Goal: Register for event/course

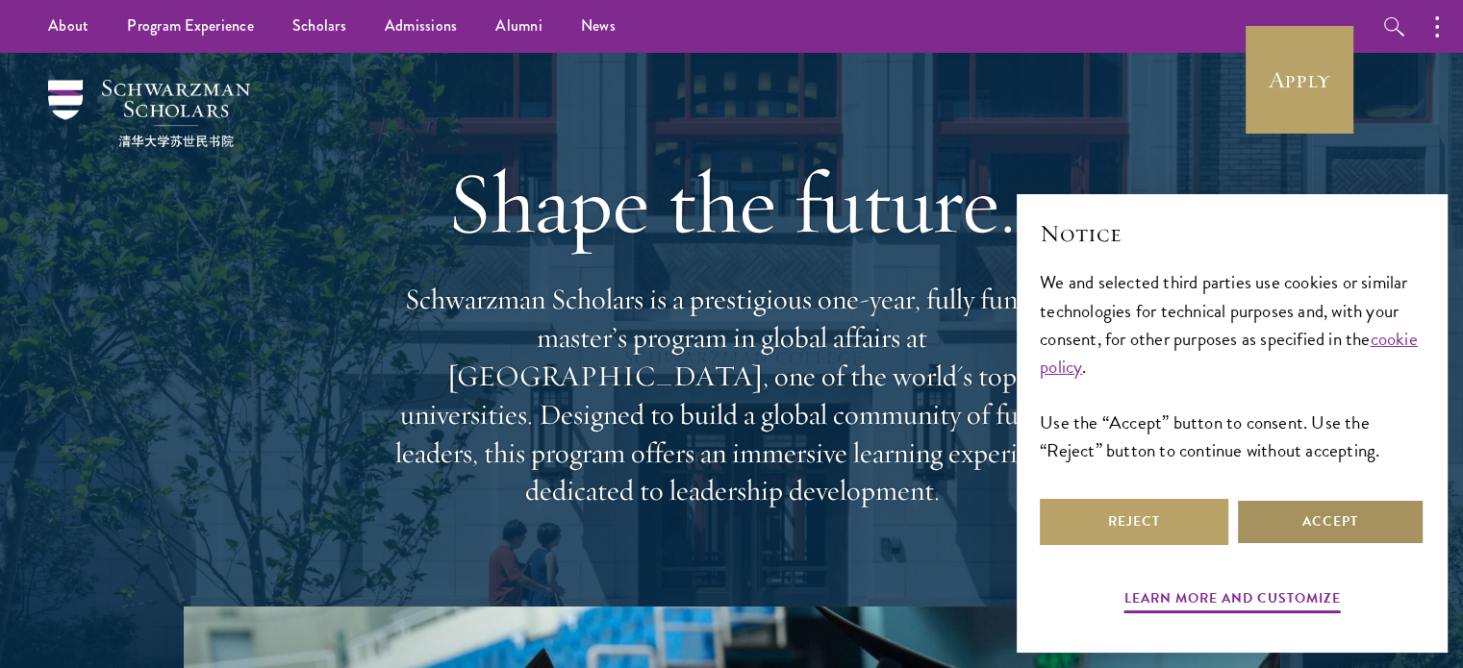
click at [1337, 540] on button "Accept" at bounding box center [1330, 522] width 188 height 46
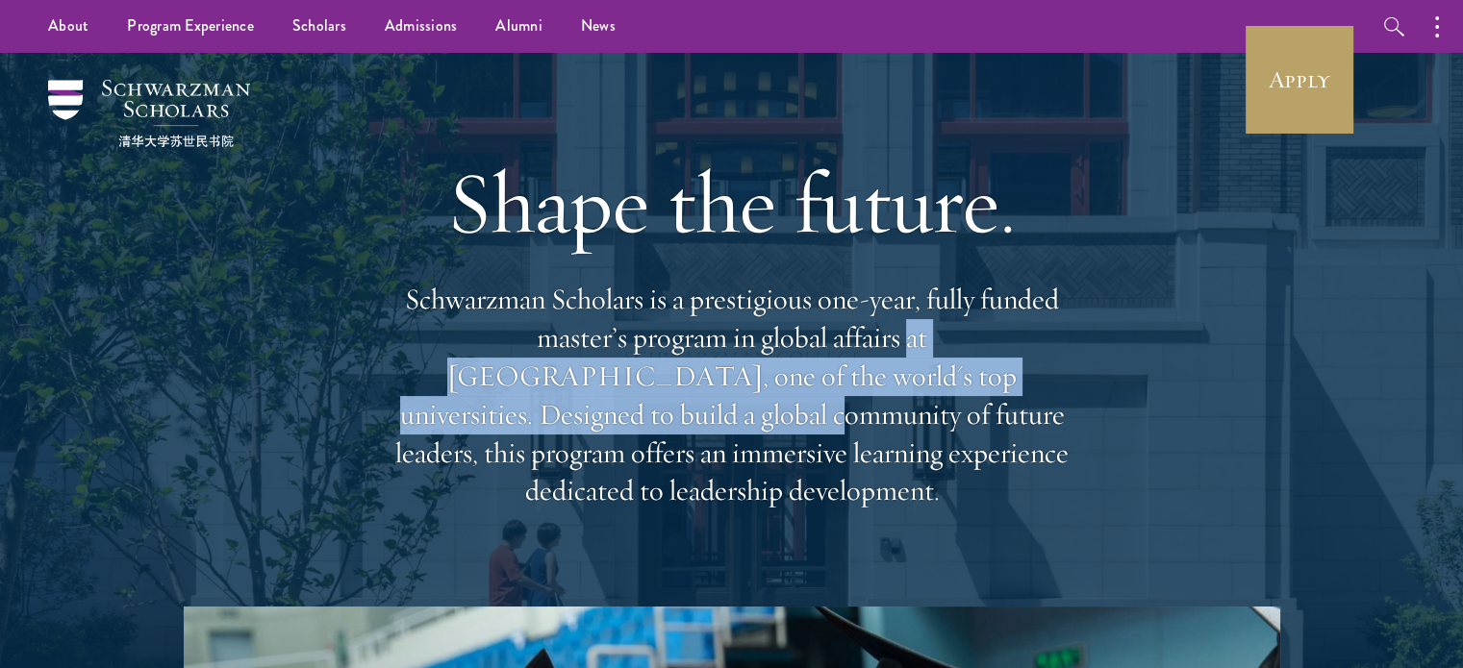
drag, startPoint x: 769, startPoint y: 341, endPoint x: 1052, endPoint y: 395, distance: 287.8
click at [1050, 393] on p "Schwarzman Scholars is a prestigious one-year, fully funded master’s program in…" at bounding box center [732, 396] width 692 height 230
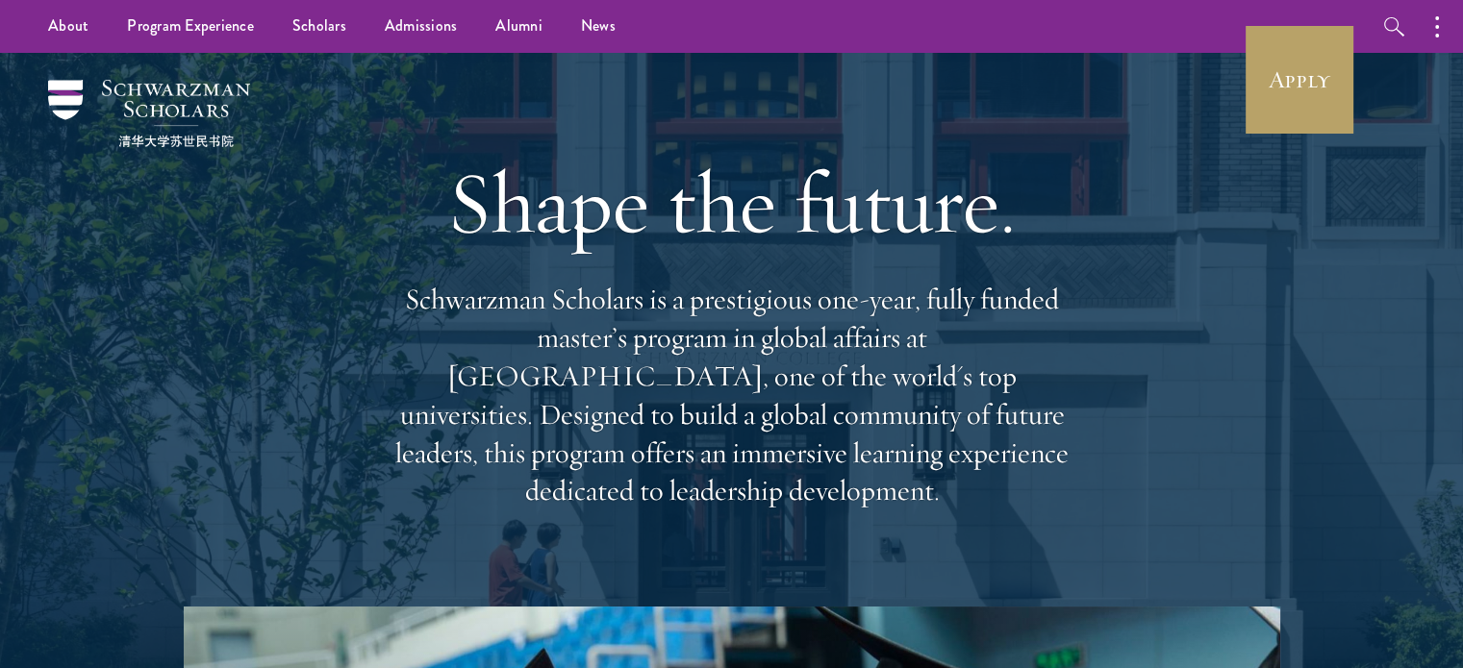
click at [952, 483] on div "Shape the future. Schwarzman Scholars is a prestigious one-year, fully funded m…" at bounding box center [732, 330] width 692 height 554
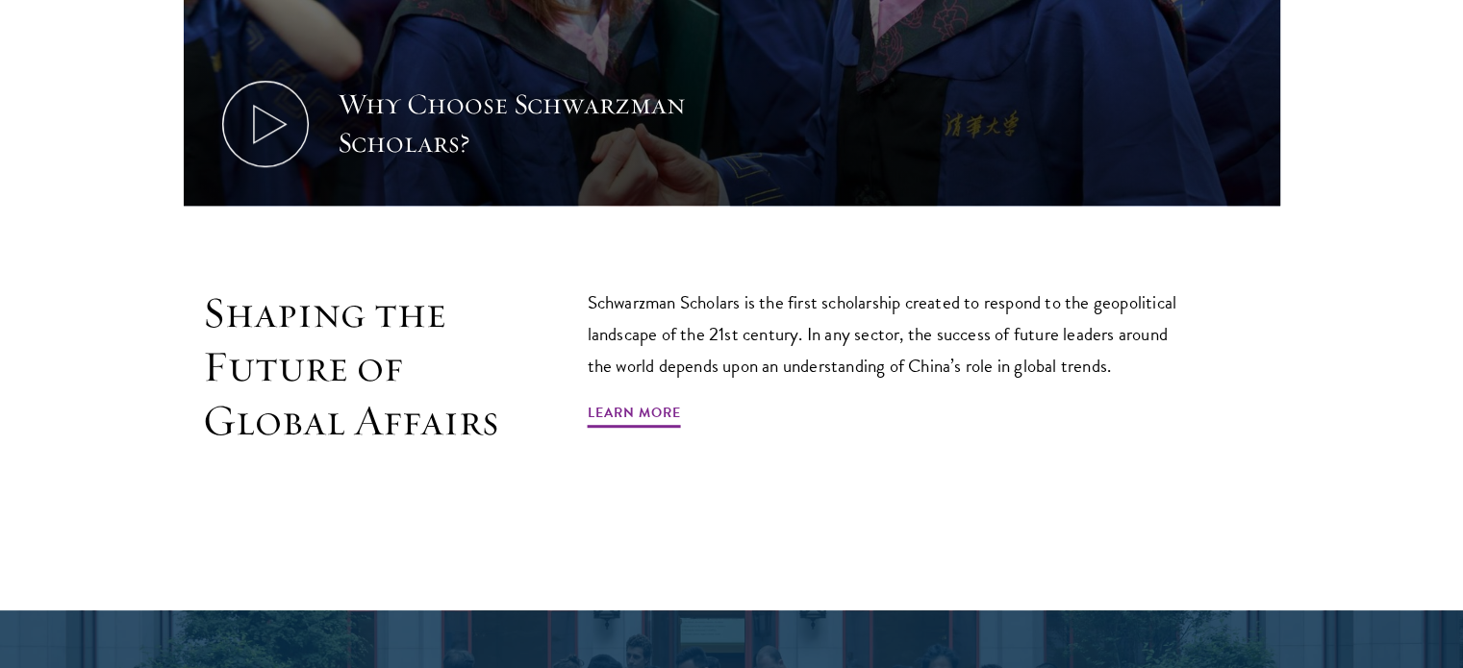
scroll to position [1058, 0]
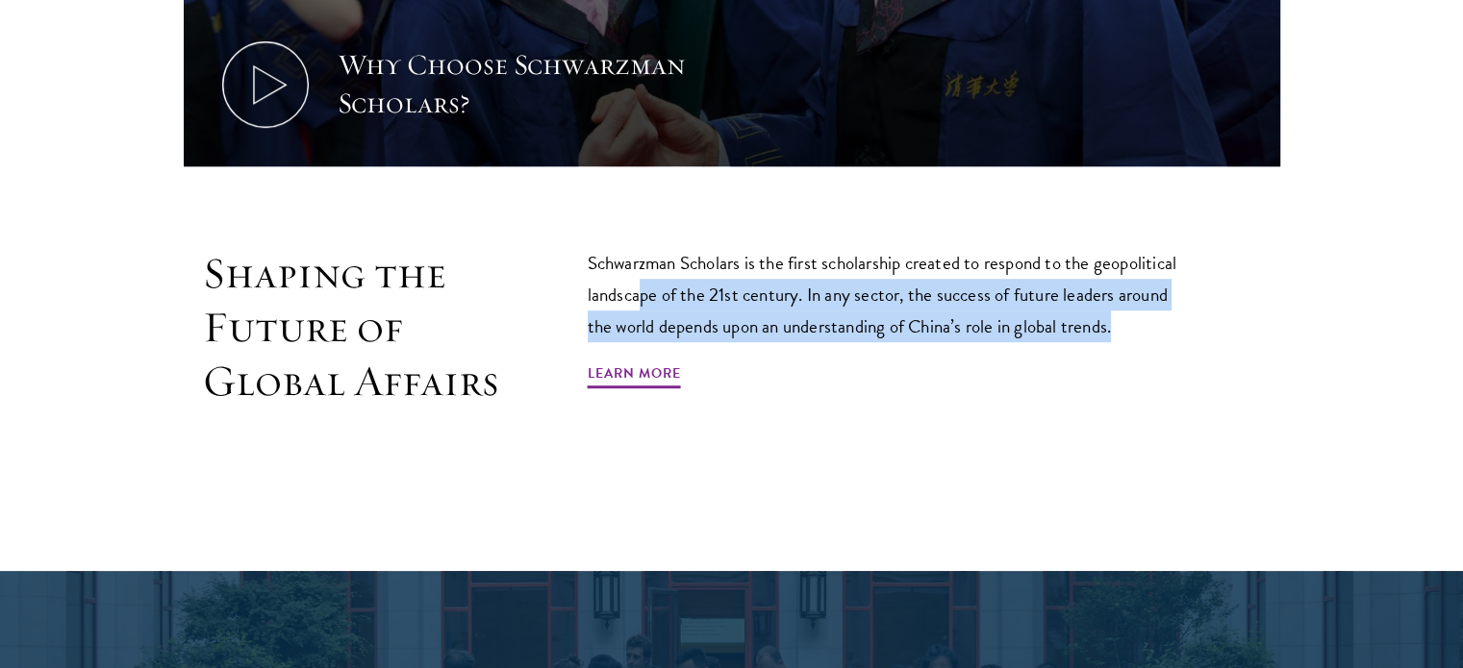
drag, startPoint x: 641, startPoint y: 254, endPoint x: 1146, endPoint y: 288, distance: 507.0
click at [1146, 288] on p "Schwarzman Scholars is the first scholarship created to respond to the geopolit…" at bounding box center [891, 294] width 606 height 95
click at [796, 284] on p "Schwarzman Scholars is the first scholarship created to respond to the geopolit…" at bounding box center [891, 294] width 606 height 95
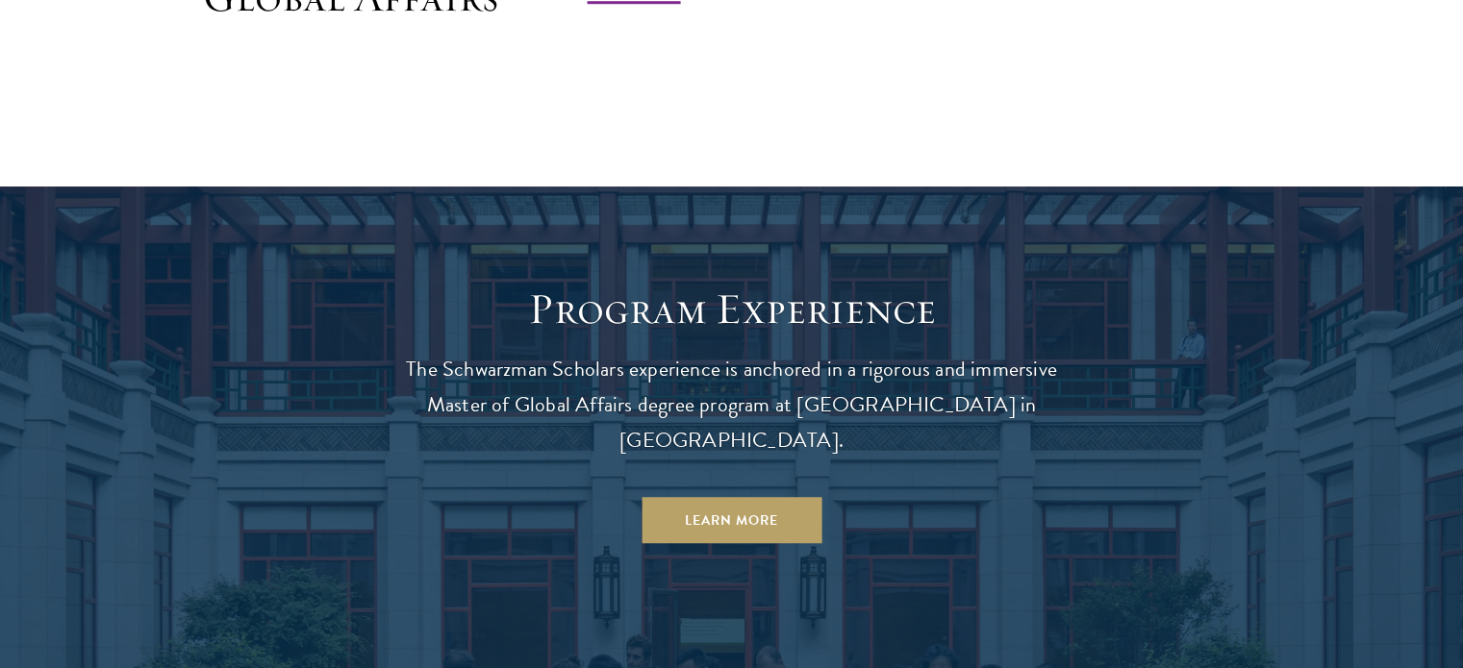
scroll to position [1635, 0]
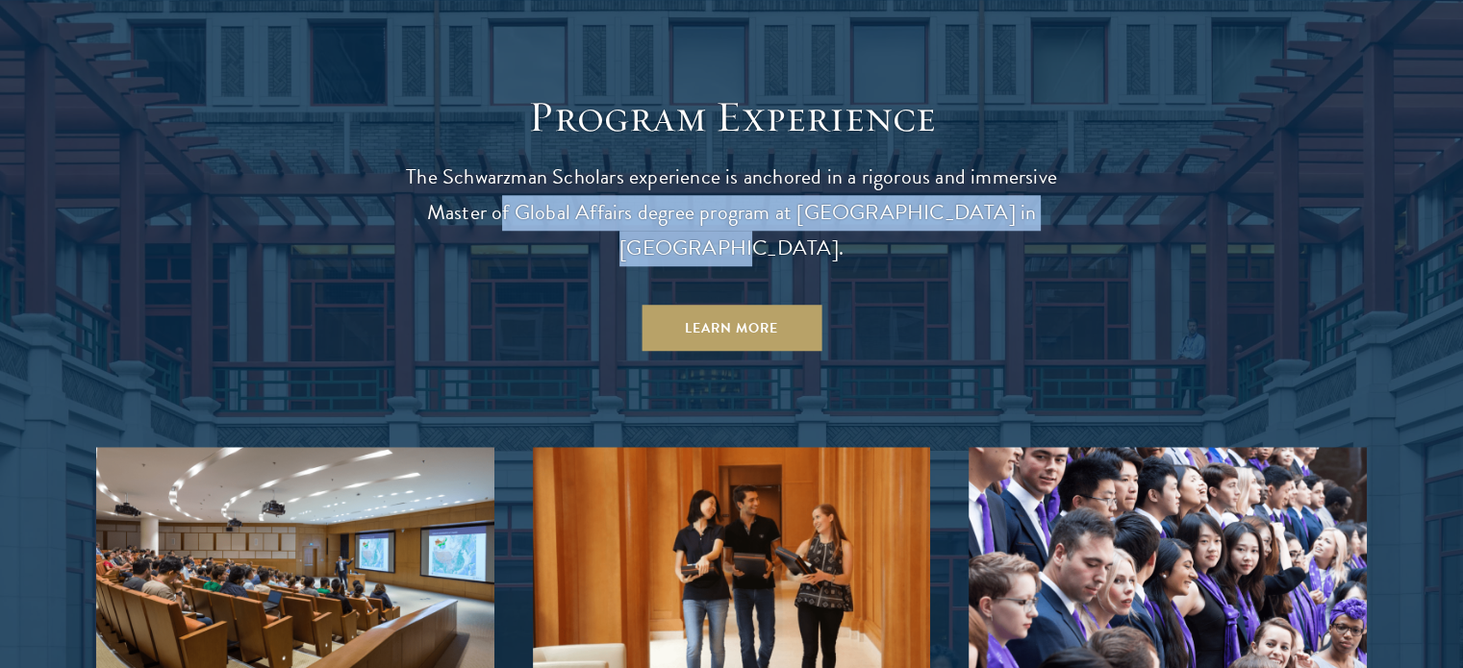
drag, startPoint x: 502, startPoint y: 172, endPoint x: 1062, endPoint y: 170, distance: 559.7
click at [1062, 170] on p "The Schwarzman Scholars experience is anchored in a rigorous and immersive Mast…" at bounding box center [732, 213] width 692 height 107
click at [929, 170] on p "The Schwarzman Scholars experience is anchored in a rigorous and immersive Mast…" at bounding box center [732, 213] width 692 height 107
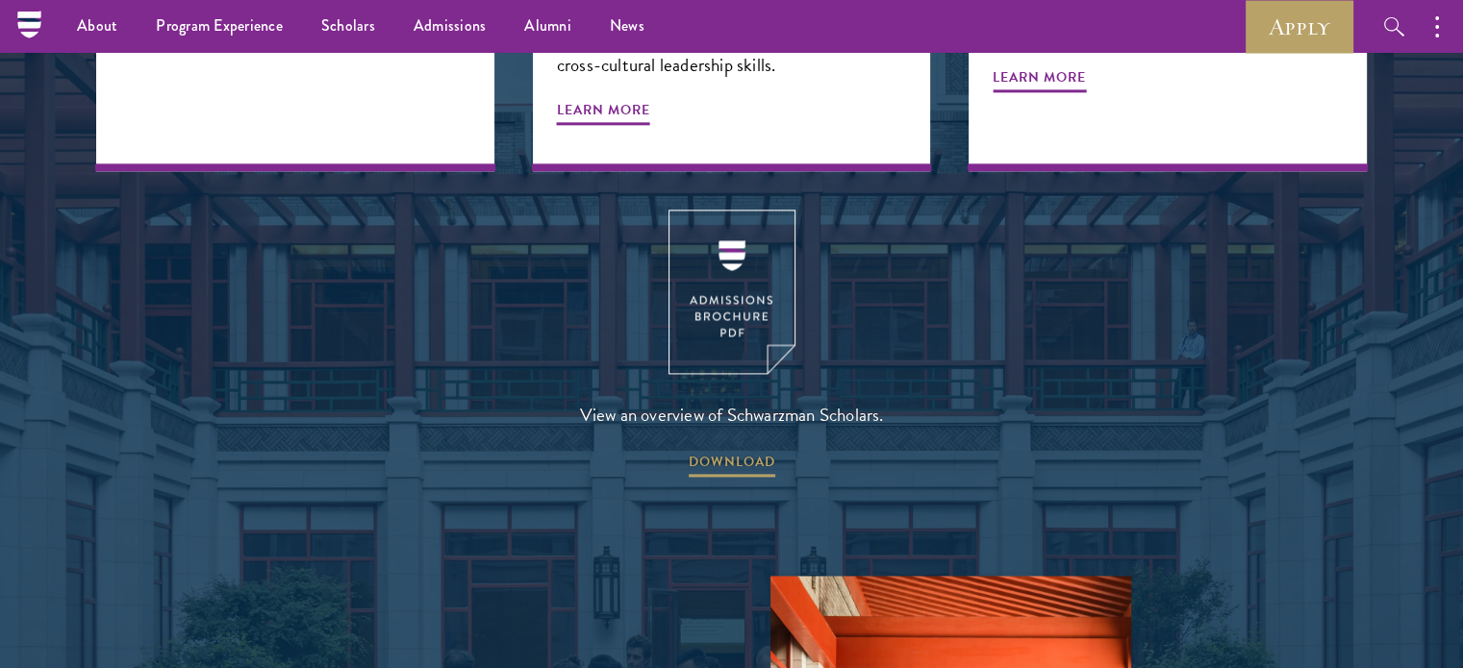
scroll to position [2404, 0]
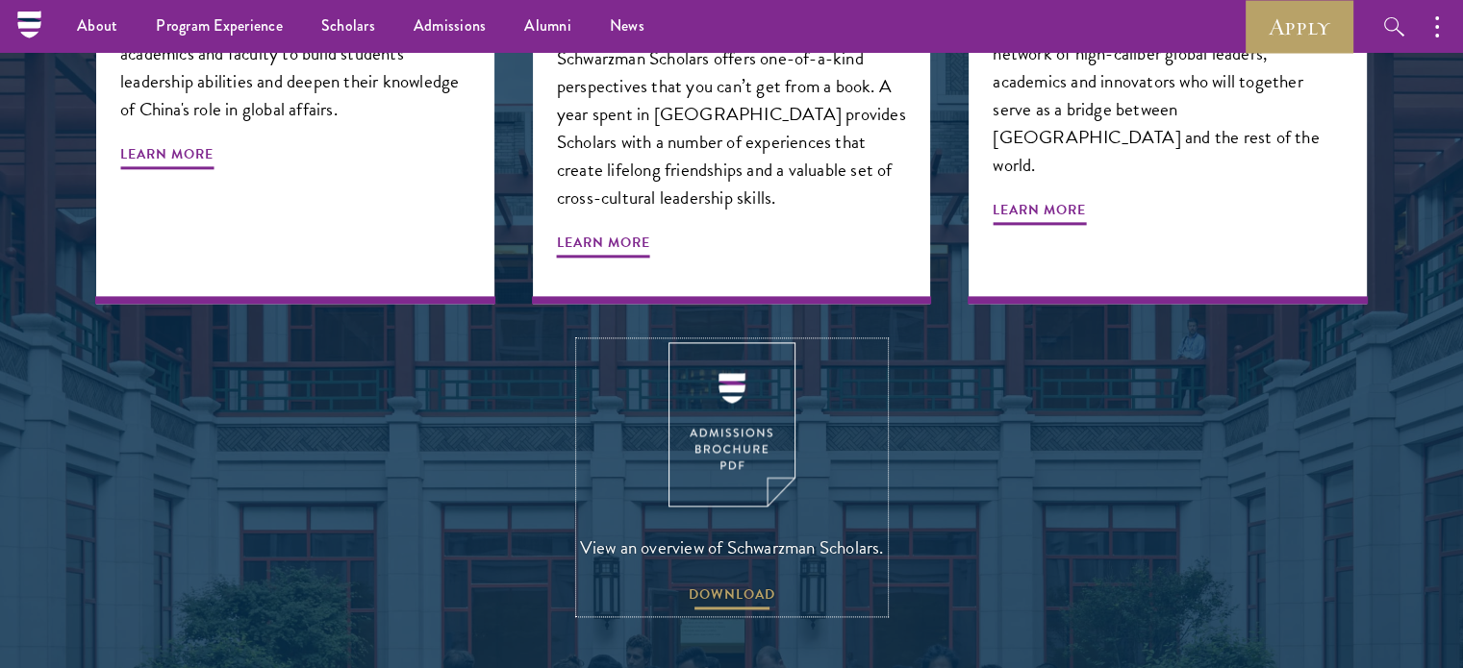
click at [751, 583] on span "DOWNLOAD" at bounding box center [732, 598] width 87 height 30
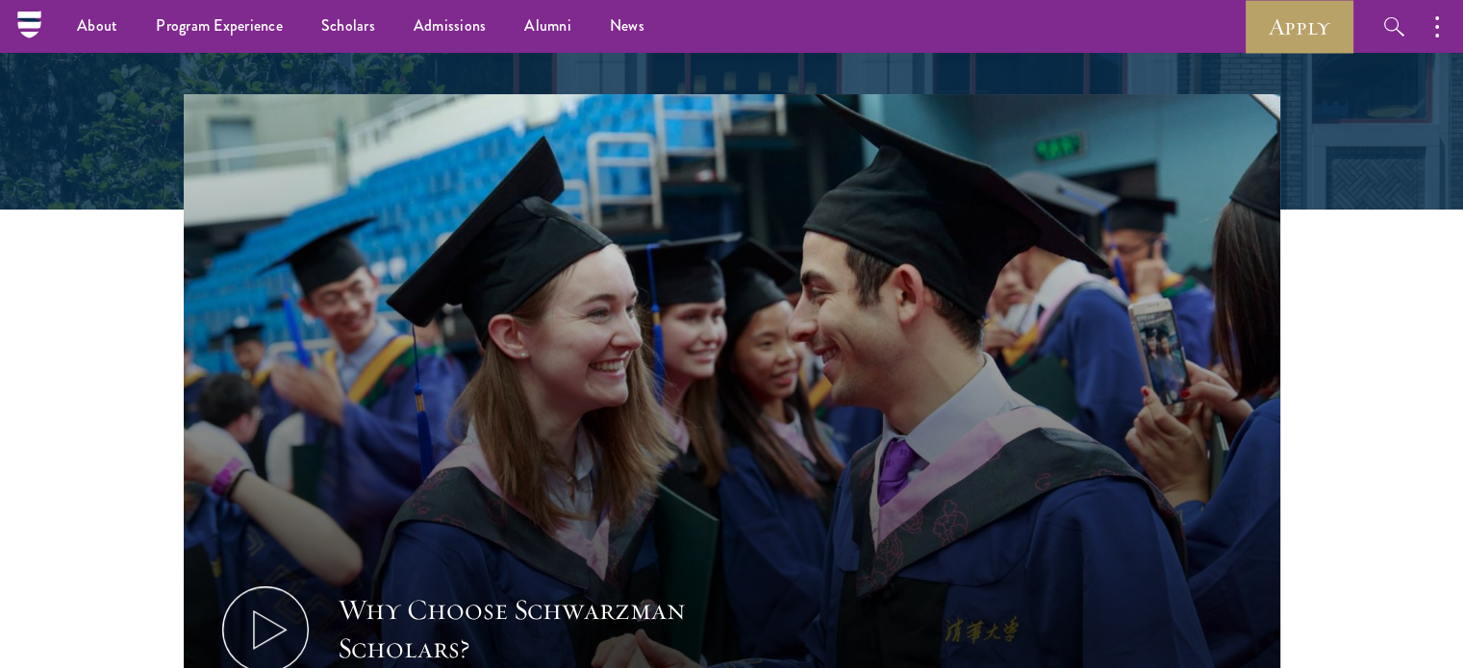
scroll to position [289, 0]
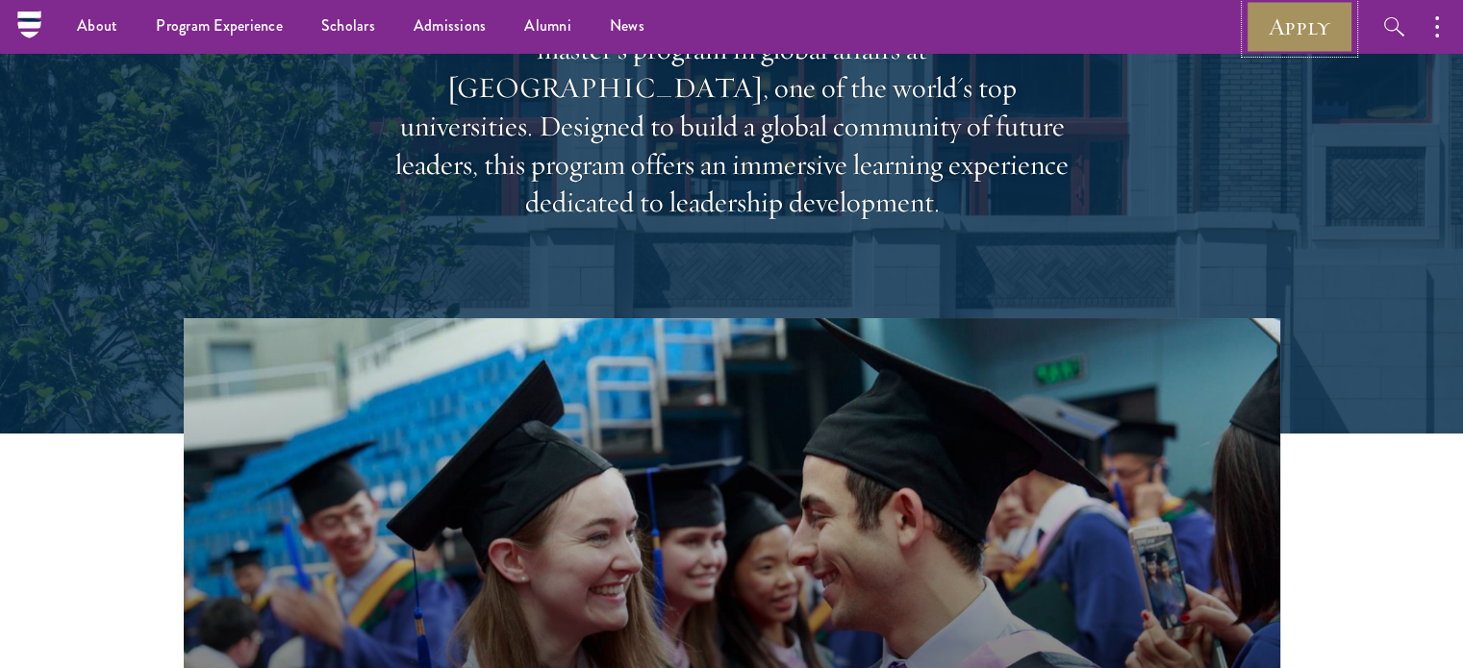
click at [1290, 24] on link "Apply" at bounding box center [1299, 26] width 108 height 53
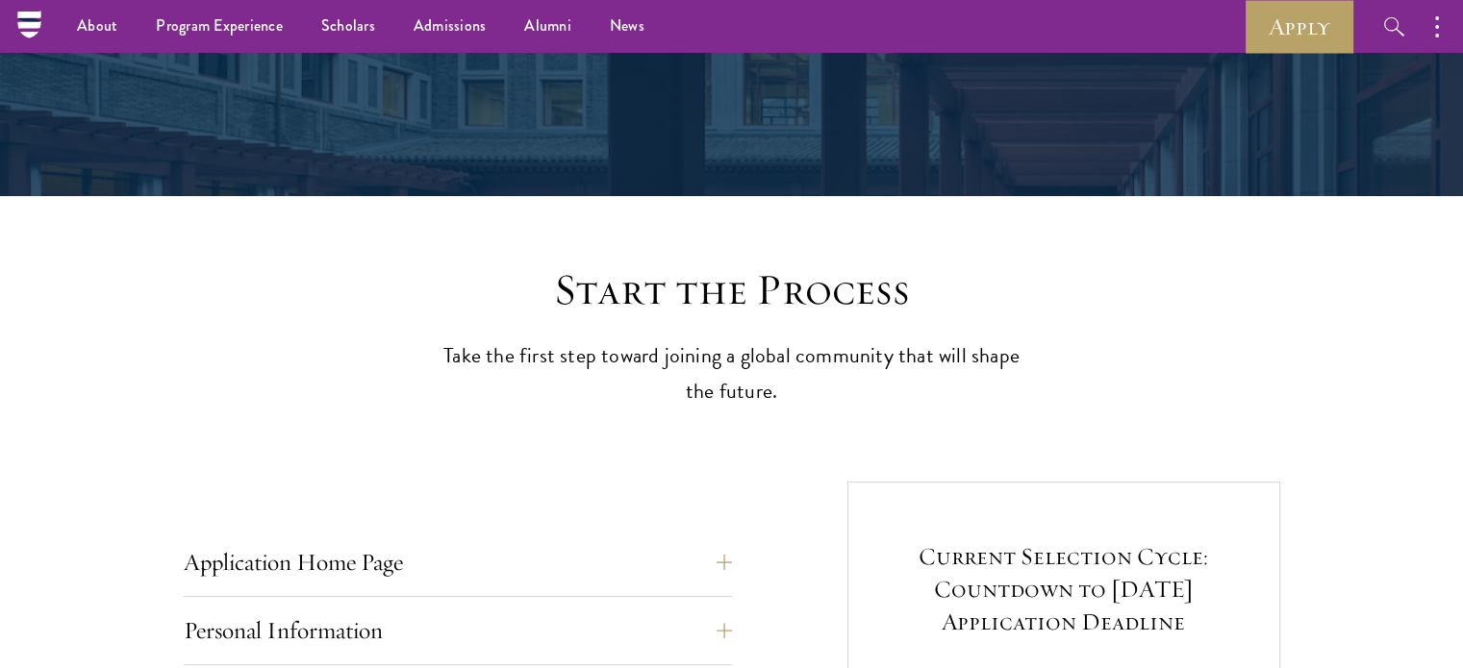
scroll to position [289, 0]
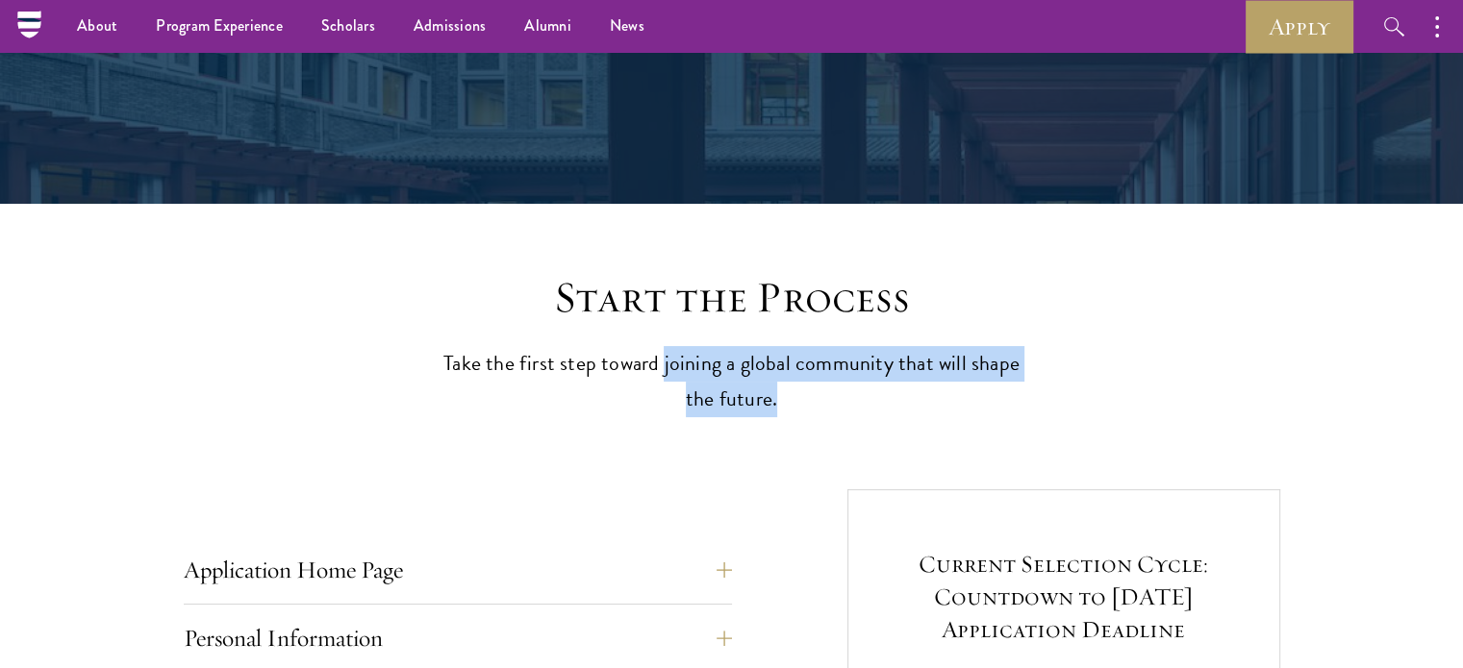
drag, startPoint x: 666, startPoint y: 366, endPoint x: 823, endPoint y: 404, distance: 162.1
click at [828, 404] on p "Take the first step toward joining a global community that will shape the futur…" at bounding box center [732, 381] width 596 height 71
click at [727, 364] on p "Take the first step toward joining a global community that will shape the futur…" at bounding box center [732, 381] width 596 height 71
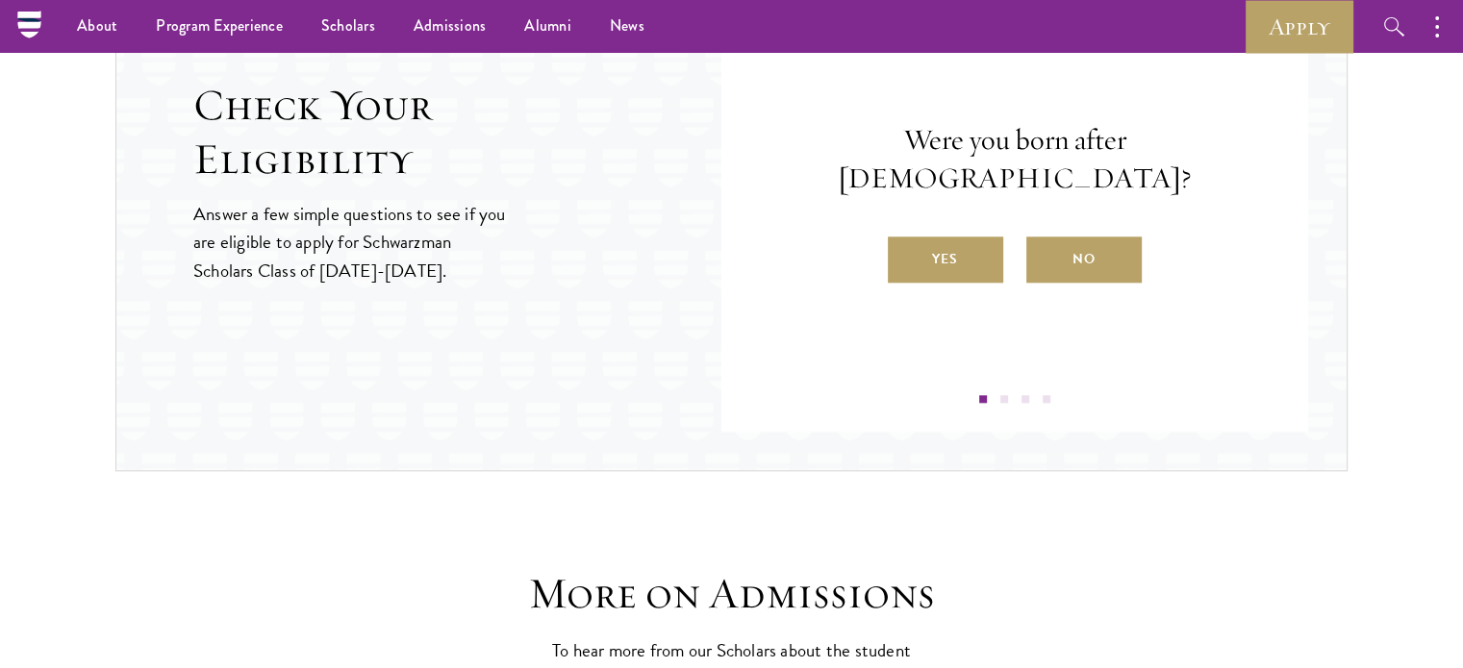
scroll to position [2020, 0]
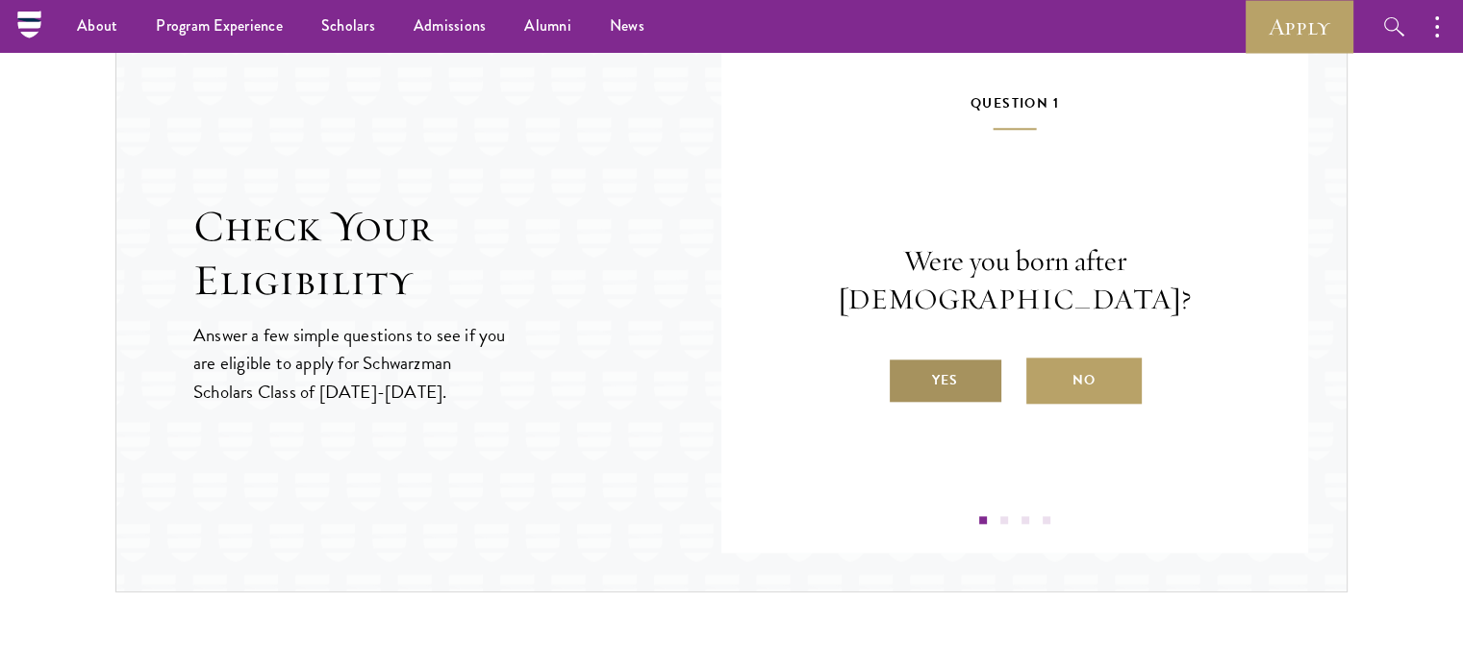
click at [946, 368] on label "Yes" at bounding box center [945, 381] width 115 height 46
click at [905, 368] on input "Yes" at bounding box center [896, 368] width 17 height 17
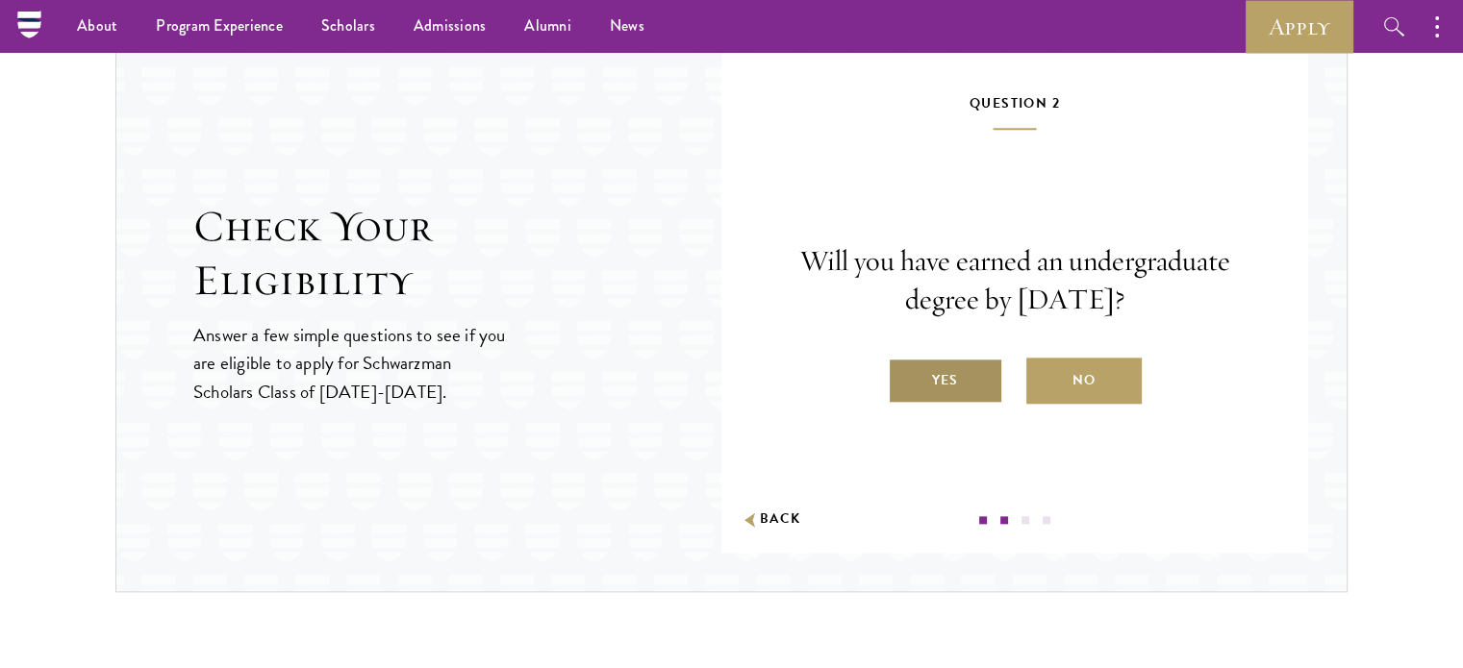
click at [971, 381] on label "Yes" at bounding box center [945, 381] width 115 height 46
click at [905, 377] on input "Yes" at bounding box center [896, 368] width 17 height 17
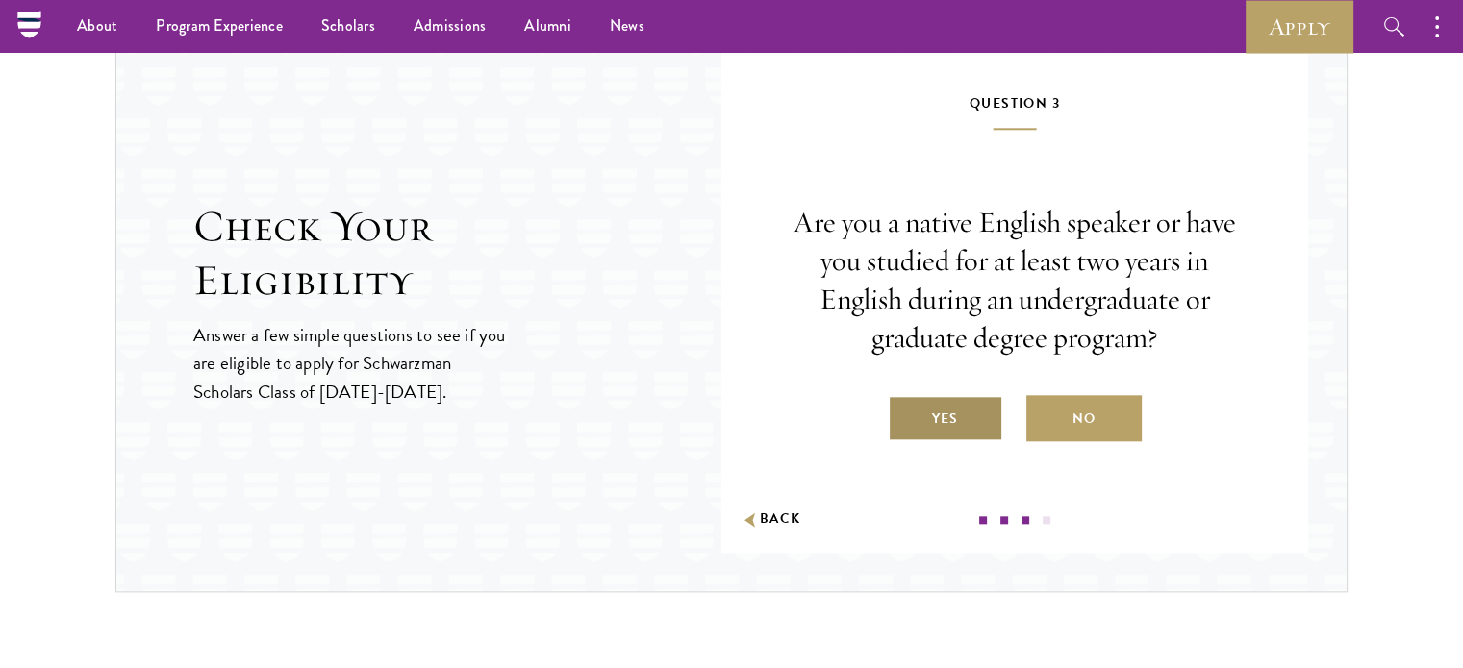
click at [974, 417] on label "Yes" at bounding box center [945, 418] width 115 height 46
click at [905, 415] on input "Yes" at bounding box center [896, 406] width 17 height 17
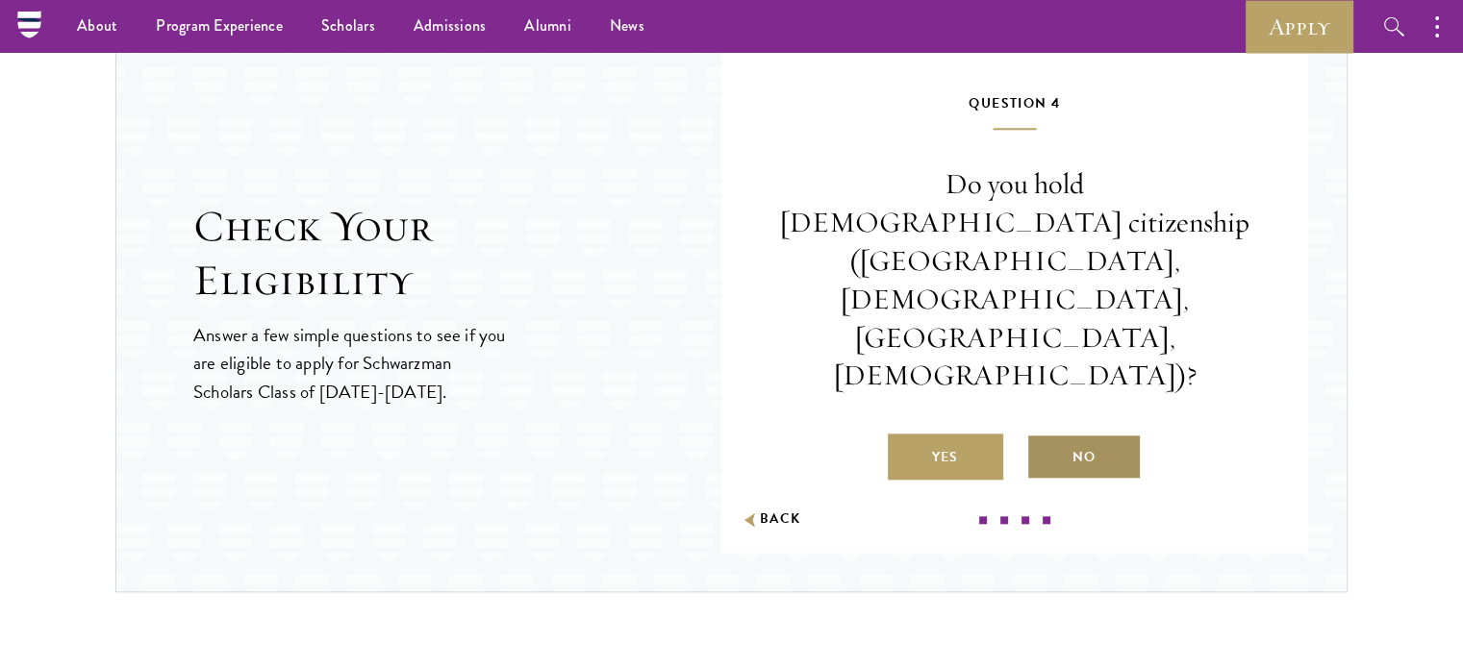
click at [1093, 434] on label "No" at bounding box center [1083, 457] width 115 height 46
click at [1043, 437] on input "No" at bounding box center [1034, 445] width 17 height 17
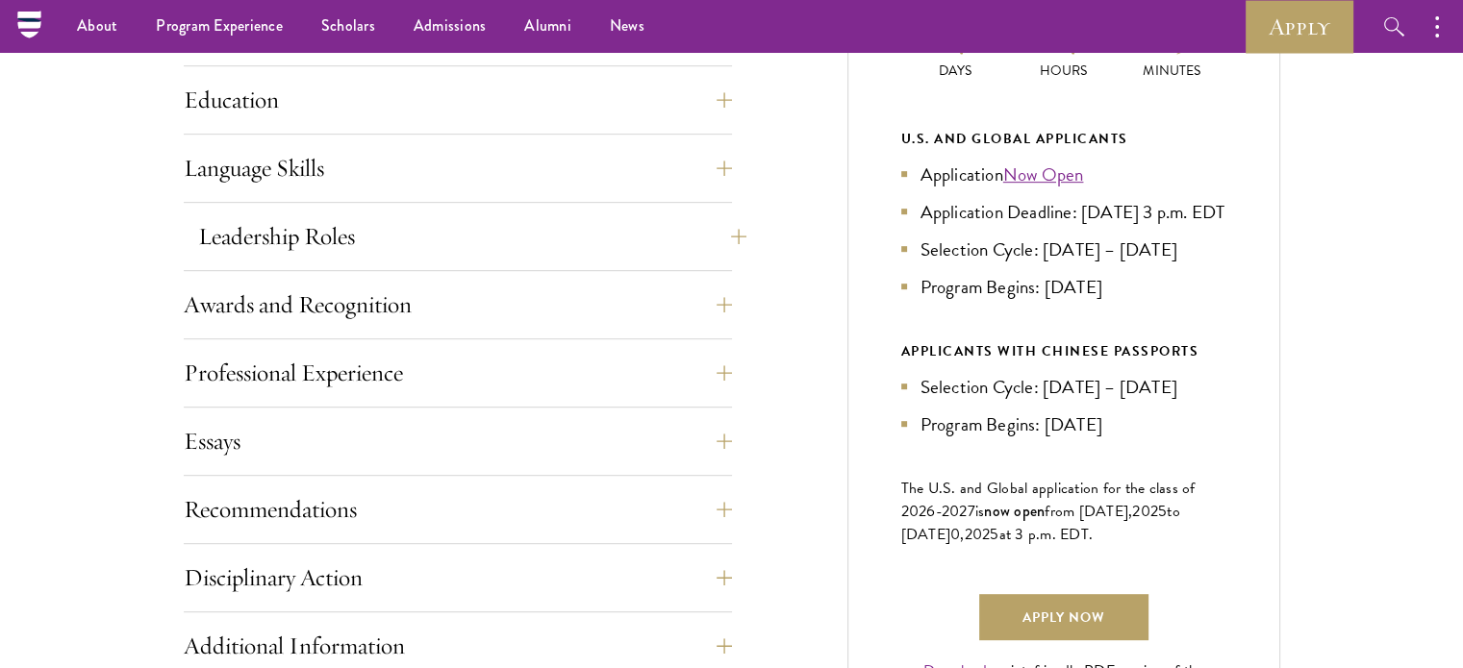
scroll to position [866, 0]
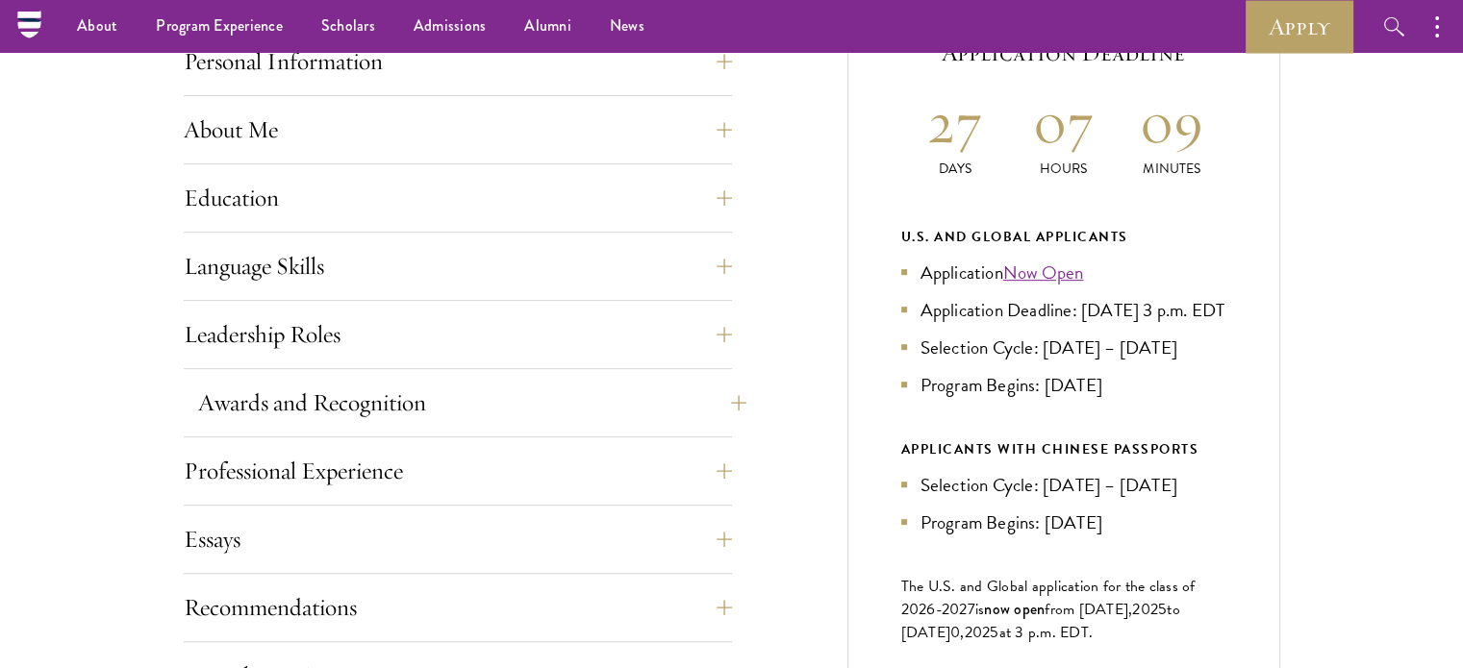
click at [729, 400] on div "Application Home Page The online application form must be completed in English.…" at bounding box center [732, 482] width 1096 height 1140
click at [731, 399] on button "Awards and Recognition" at bounding box center [472, 403] width 548 height 46
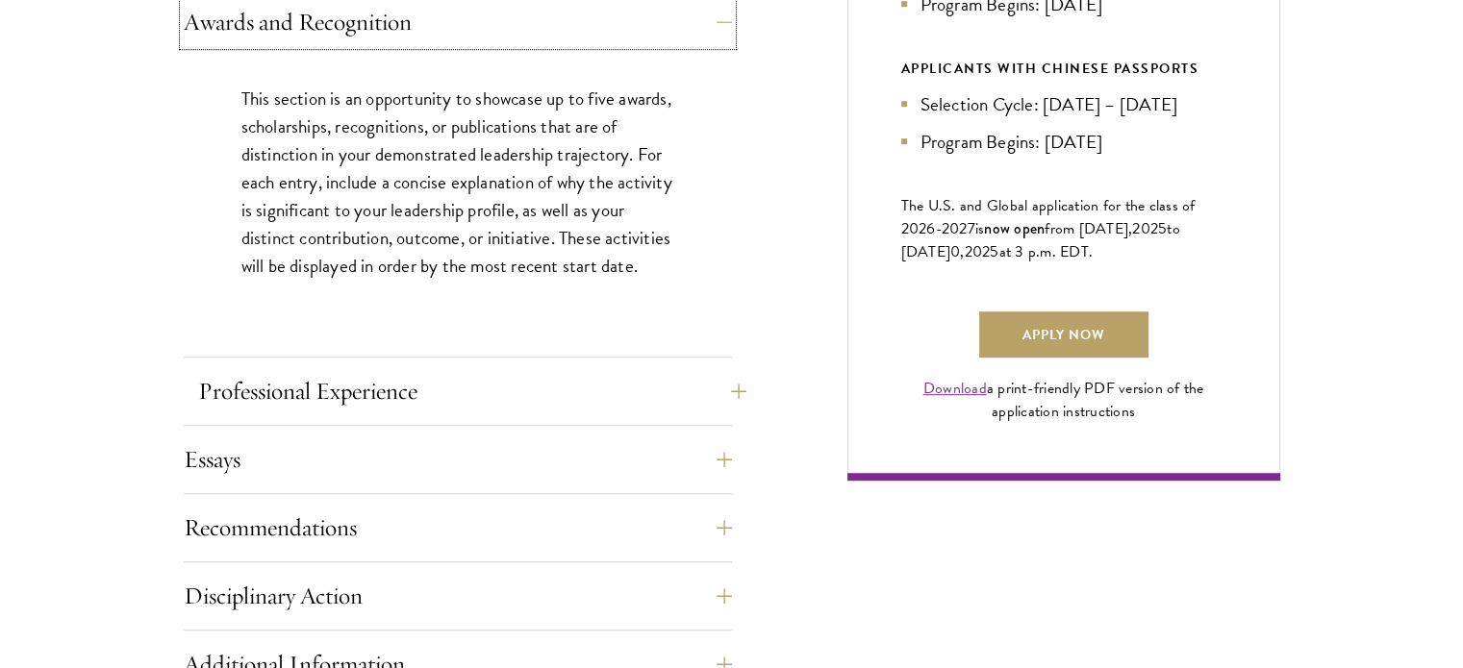
scroll to position [1250, 0]
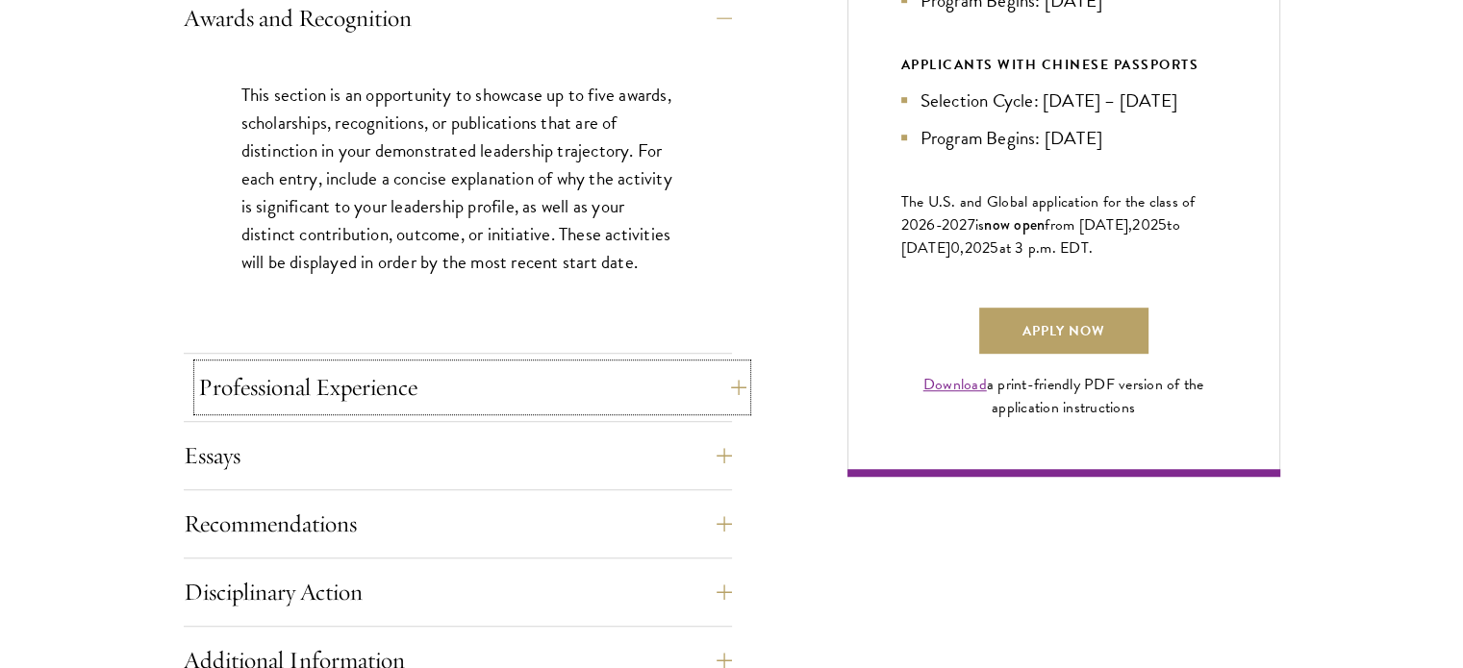
click at [734, 392] on button "Professional Experience" at bounding box center [472, 387] width 548 height 46
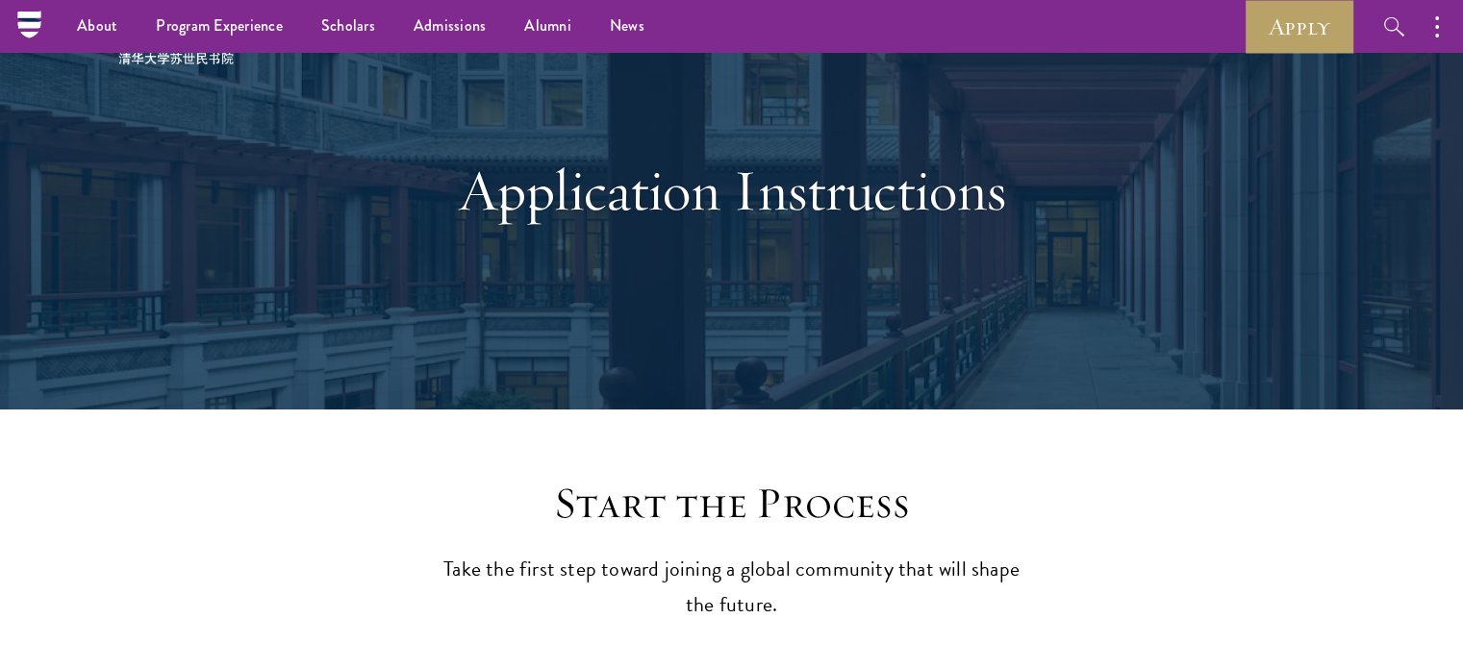
scroll to position [0, 0]
